Goal: Task Accomplishment & Management: Manage account settings

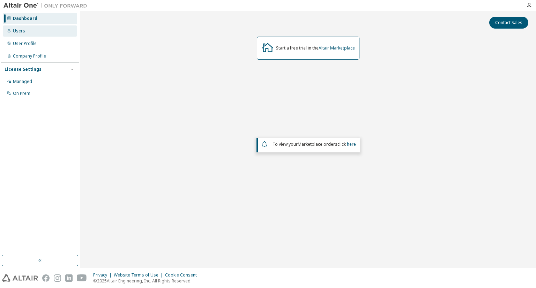
click at [23, 33] on div "Users" at bounding box center [19, 31] width 12 height 6
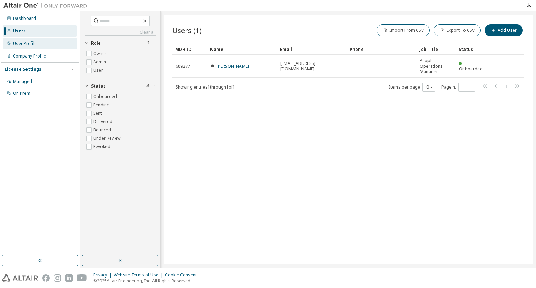
click at [23, 44] on div "User Profile" at bounding box center [25, 44] width 24 height 6
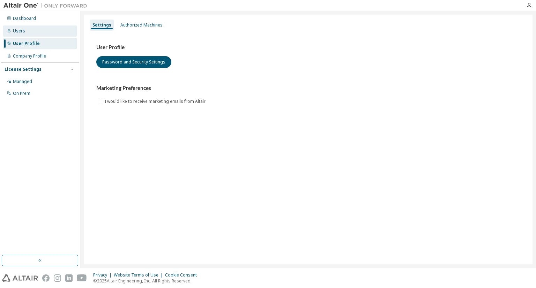
click at [23, 30] on div "Users" at bounding box center [19, 31] width 12 height 6
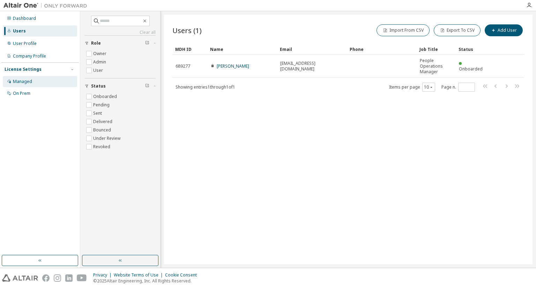
click at [25, 80] on div "Managed" at bounding box center [22, 82] width 19 height 6
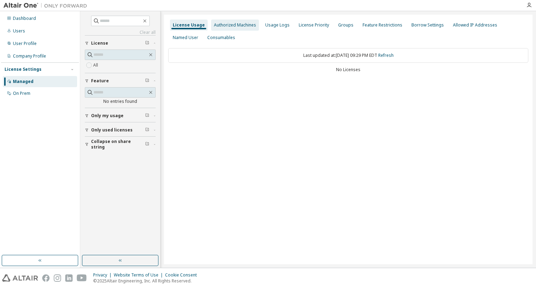
click at [240, 27] on div "Authorized Machines" at bounding box center [235, 25] width 42 height 6
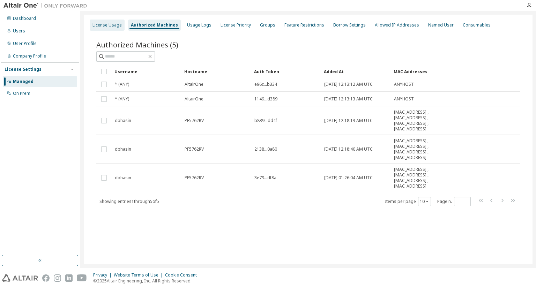
click at [114, 25] on div "License Usage" at bounding box center [106, 25] width 29 height 6
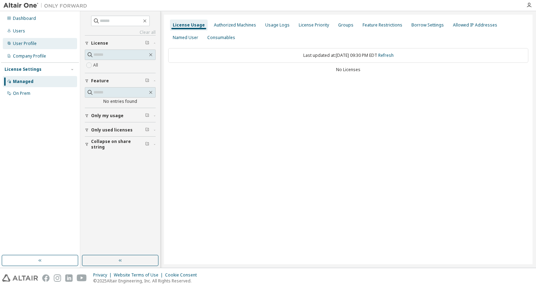
click at [31, 46] on div "User Profile" at bounding box center [25, 44] width 24 height 6
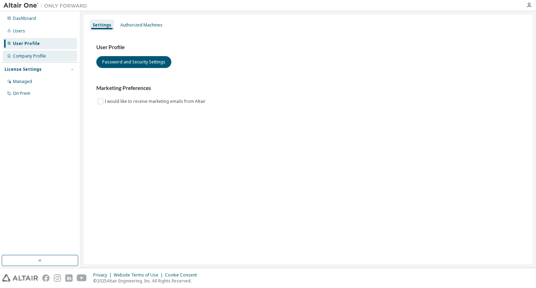
click at [28, 61] on div "Company Profile" at bounding box center [40, 56] width 74 height 11
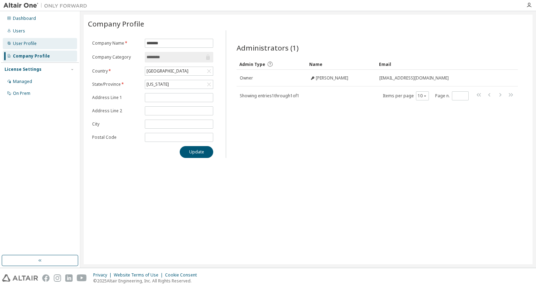
click at [29, 45] on div "User Profile" at bounding box center [25, 44] width 24 height 6
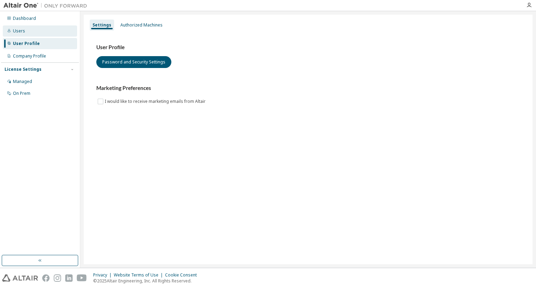
click at [21, 31] on div "Users" at bounding box center [19, 31] width 12 height 6
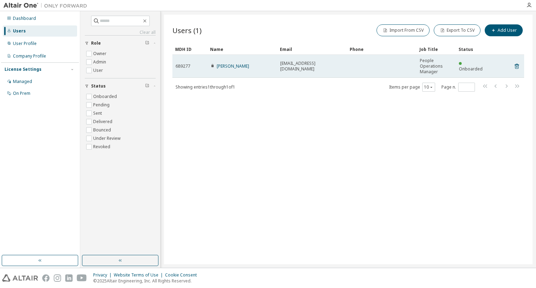
click at [395, 64] on td at bounding box center [382, 66] width 70 height 23
click at [232, 65] on link "[PERSON_NAME]" at bounding box center [233, 66] width 32 height 6
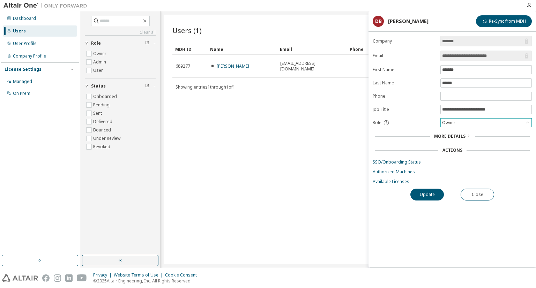
click at [474, 121] on div "Owner" at bounding box center [486, 123] width 91 height 8
click at [454, 139] on div "More Details" at bounding box center [452, 137] width 159 height 10
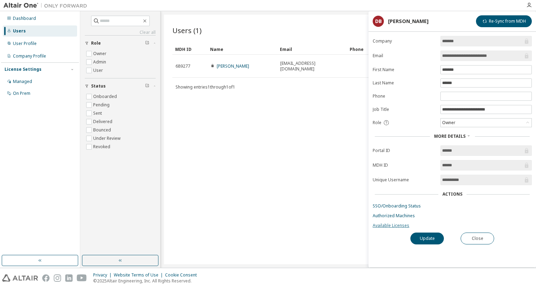
click at [403, 224] on link "Available Licenses" at bounding box center [452, 226] width 159 height 6
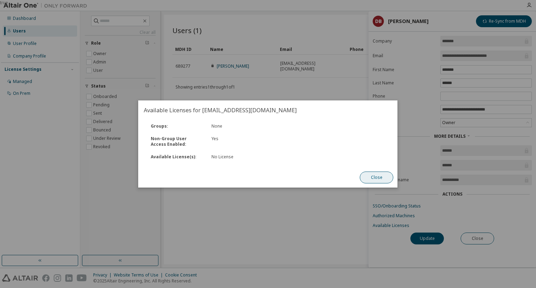
click at [387, 178] on button "Close" at bounding box center [377, 178] width 34 height 12
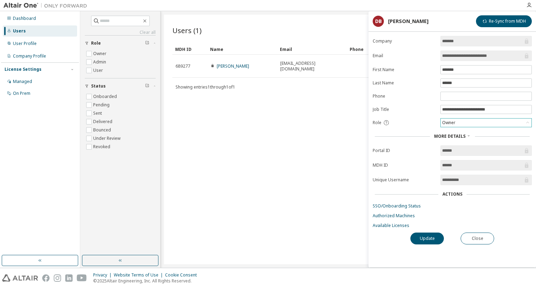
click at [489, 123] on div "Owner" at bounding box center [486, 123] width 91 height 8
click at [478, 236] on button "Close" at bounding box center [478, 239] width 34 height 12
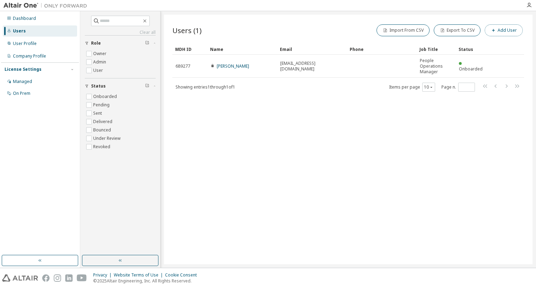
click at [500, 32] on button "Add User" at bounding box center [504, 30] width 38 height 12
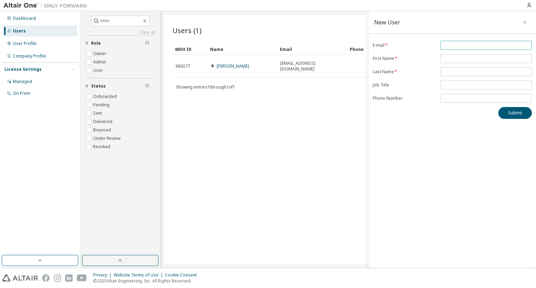
click at [465, 46] on input "email" at bounding box center [486, 46] width 88 height 6
type input "**********"
drag, startPoint x: 505, startPoint y: 45, endPoint x: 419, endPoint y: 50, distance: 86.0
click at [419, 50] on form "**********" at bounding box center [452, 72] width 159 height 62
click at [526, 21] on icon "button" at bounding box center [524, 22] width 3 height 3
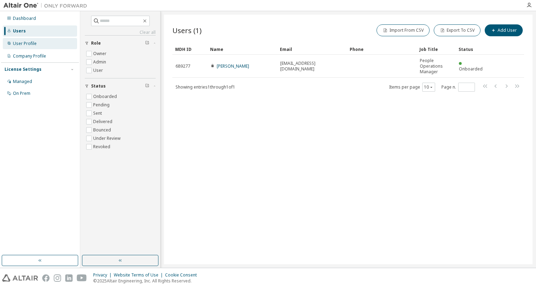
click at [24, 45] on div "User Profile" at bounding box center [25, 44] width 24 height 6
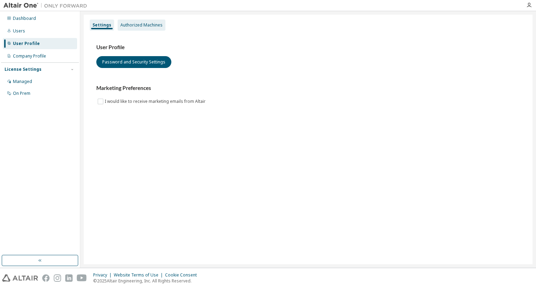
click at [134, 28] on div "Authorized Machines" at bounding box center [142, 25] width 48 height 11
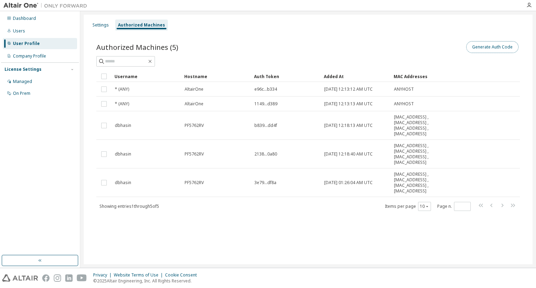
click at [494, 50] on button "Generate Auth Code" at bounding box center [492, 47] width 52 height 12
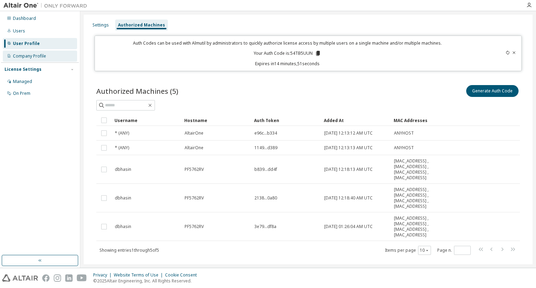
click at [27, 57] on div "Company Profile" at bounding box center [29, 56] width 33 height 6
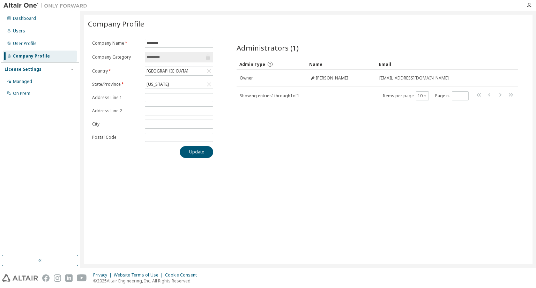
click at [24, 2] on img at bounding box center [46, 5] width 87 height 7
click at [39, 45] on div "User Profile" at bounding box center [40, 43] width 74 height 11
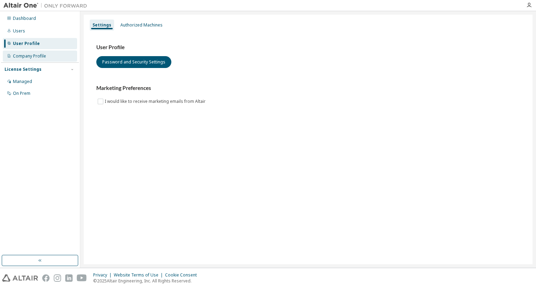
click at [23, 60] on div "Company Profile" at bounding box center [40, 56] width 74 height 11
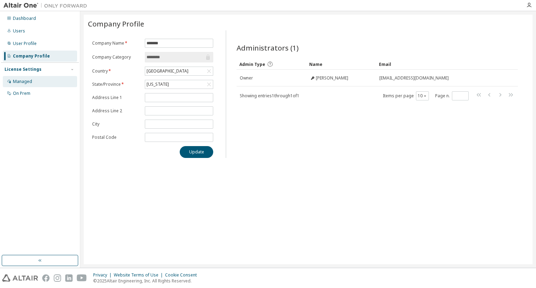
click at [23, 81] on div "Managed" at bounding box center [22, 82] width 19 height 6
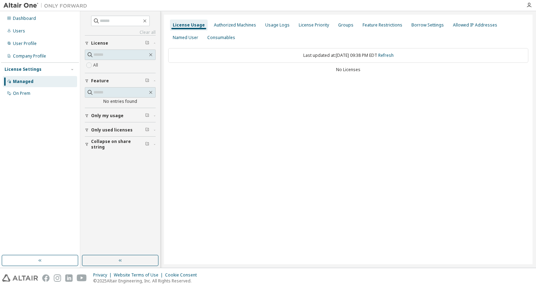
click at [113, 113] on span "Only my usage" at bounding box center [107, 116] width 32 height 6
click at [107, 146] on button "Only used licenses" at bounding box center [120, 150] width 71 height 15
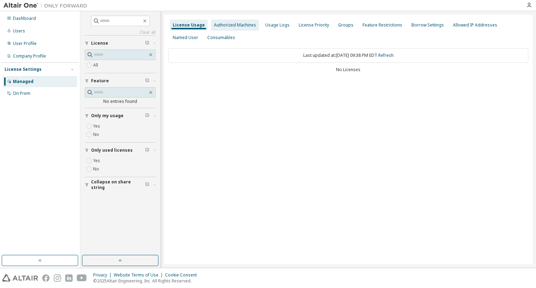
click at [231, 25] on div "Authorized Machines" at bounding box center [235, 25] width 42 height 6
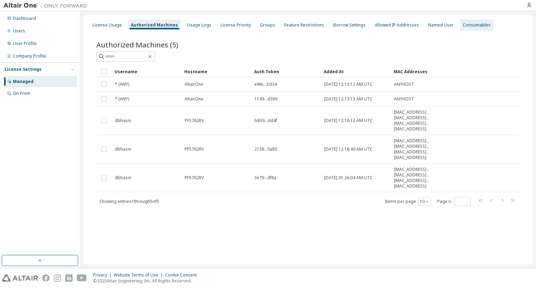
click at [463, 25] on div "Consumables" at bounding box center [477, 25] width 28 height 6
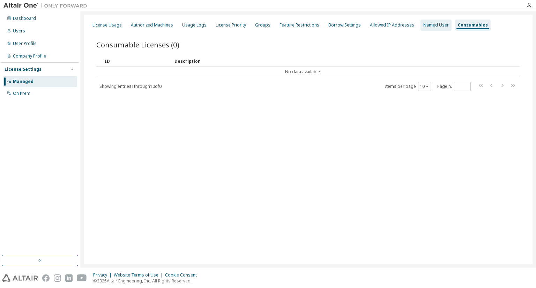
click at [431, 28] on div "Named User" at bounding box center [436, 25] width 31 height 11
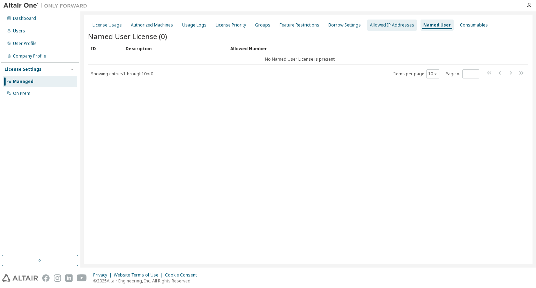
click at [389, 28] on div "Allowed IP Addresses" at bounding box center [392, 25] width 44 height 6
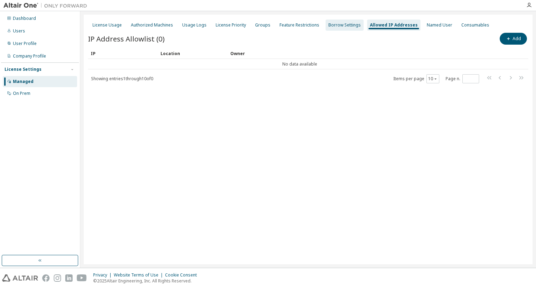
click at [345, 25] on div "Borrow Settings" at bounding box center [344, 25] width 32 height 6
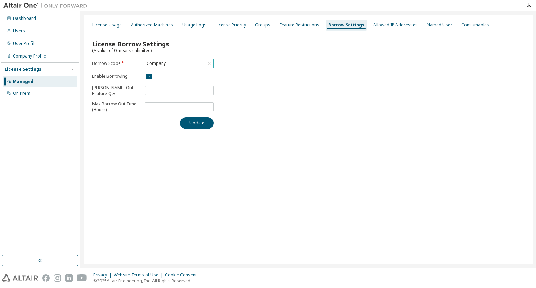
click at [177, 62] on div "Company" at bounding box center [179, 63] width 68 height 8
click at [254, 88] on div "License Borrow Settings (A value of 0 means unlimited) Borrow Scope * Company C…" at bounding box center [308, 82] width 440 height 102
click at [169, 65] on div "Company" at bounding box center [179, 63] width 68 height 8
click at [164, 70] on input "text" at bounding box center [179, 72] width 50 height 7
type input "*******"
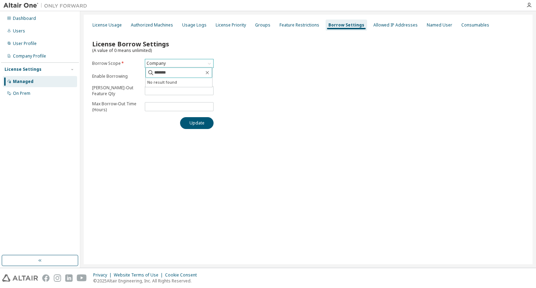
click at [180, 117] on button "Update" at bounding box center [197, 123] width 34 height 12
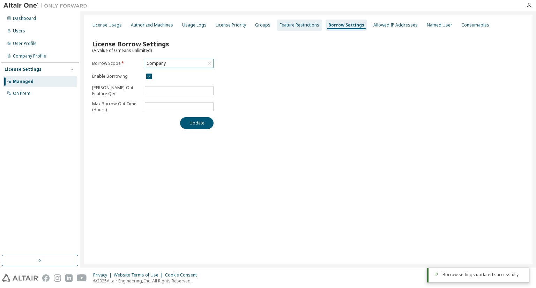
click at [306, 30] on div "Feature Restrictions" at bounding box center [299, 25] width 45 height 11
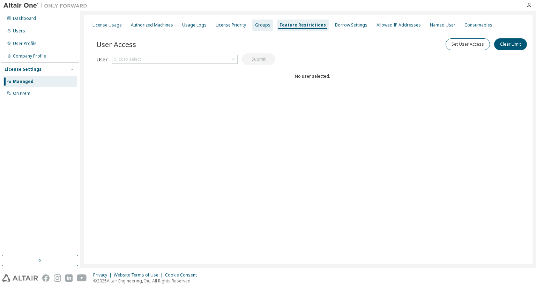
click at [258, 28] on div "Groups" at bounding box center [262, 25] width 15 height 6
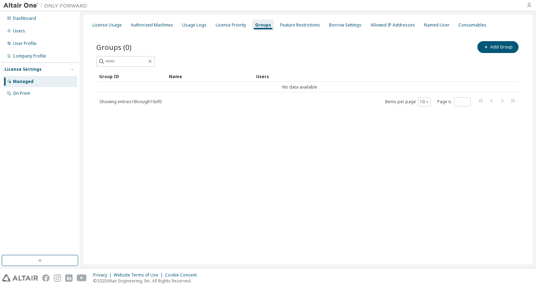
click at [529, 3] on icon "button" at bounding box center [529, 5] width 6 height 6
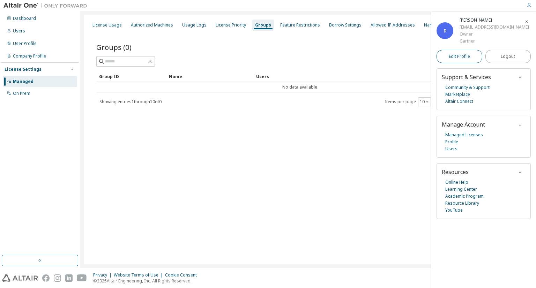
click at [466, 54] on span "Edit Profile" at bounding box center [459, 57] width 21 height 6
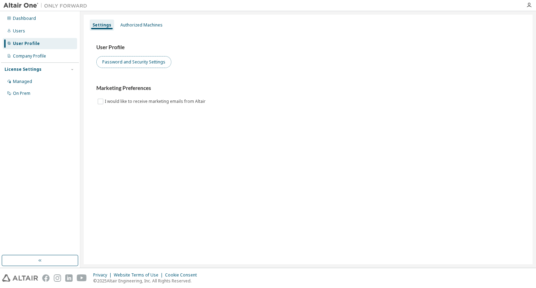
click at [146, 62] on button "Password and Security Settings" at bounding box center [133, 62] width 75 height 12
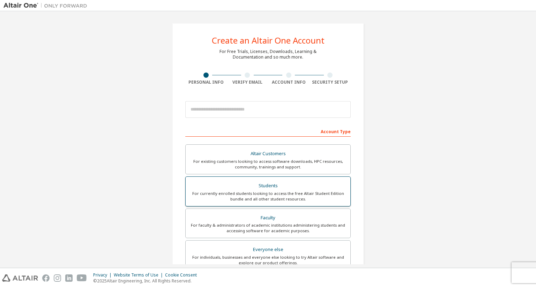
click at [274, 194] on div "For currently enrolled students looking to access the free Altair Student Editi…" at bounding box center [268, 196] width 156 height 11
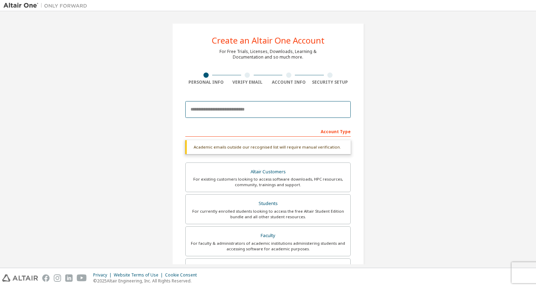
click at [248, 109] on input "email" at bounding box center [267, 109] width 165 height 17
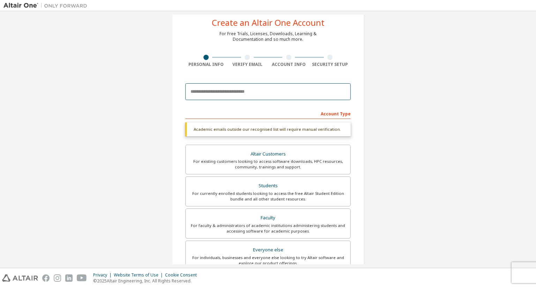
scroll to position [12, 0]
